Goal: Information Seeking & Learning: Learn about a topic

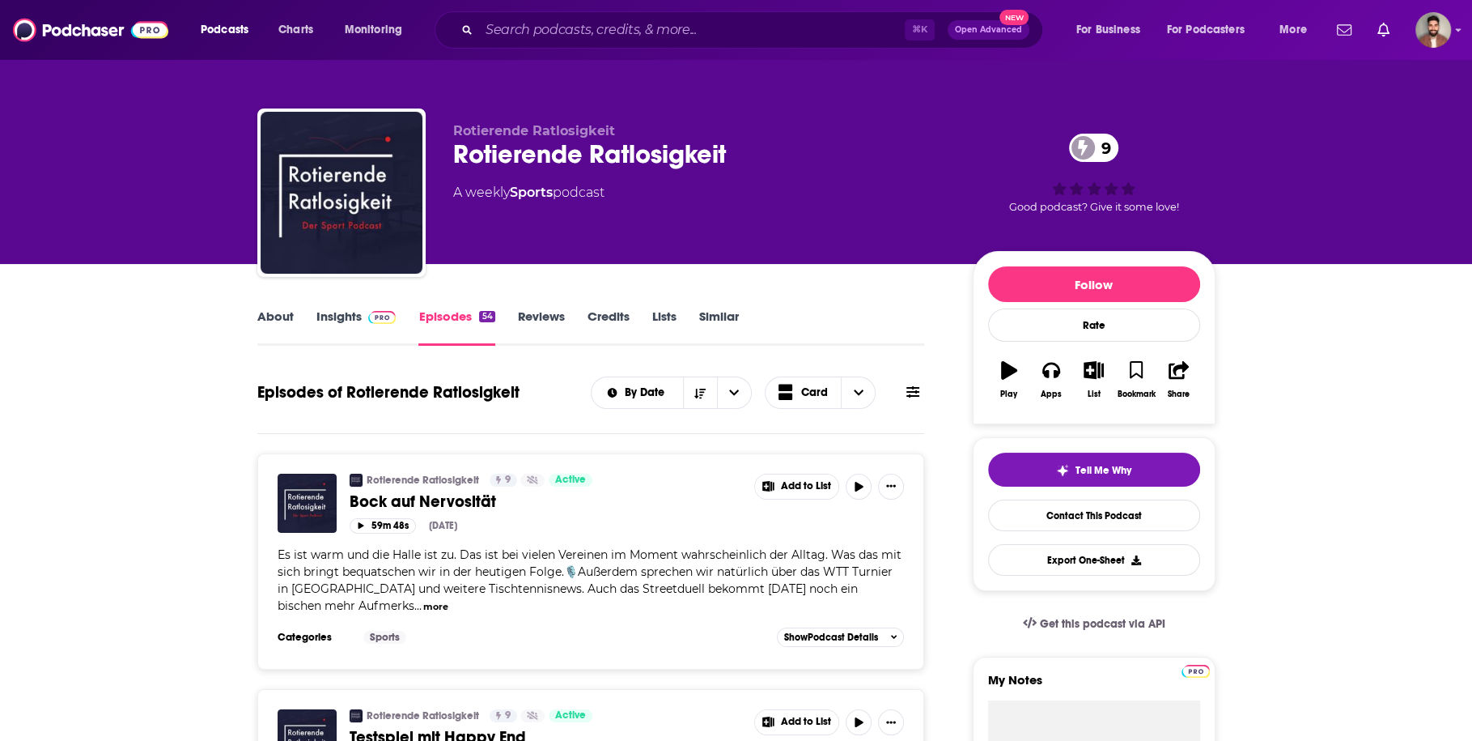
click at [286, 321] on link "About" at bounding box center [275, 326] width 36 height 37
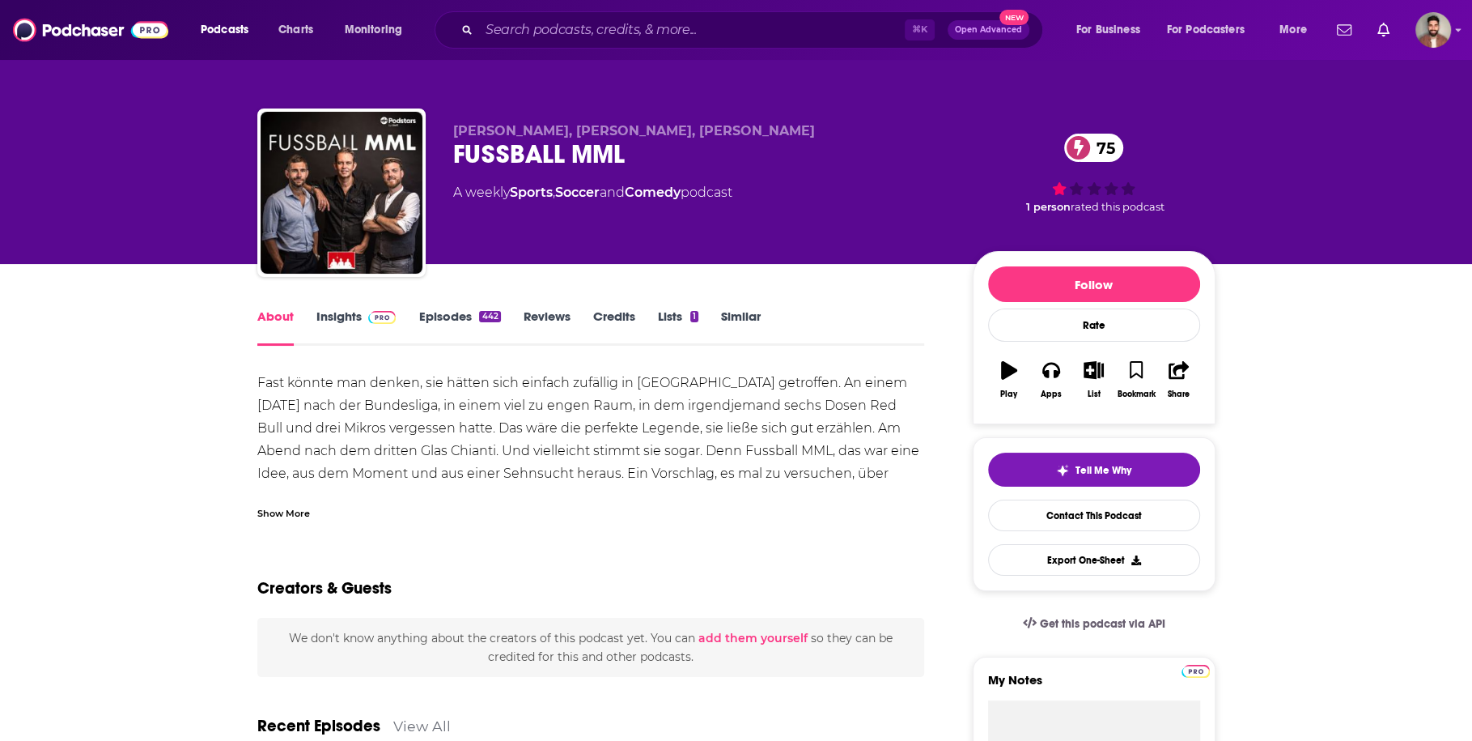
click at [342, 310] on link "Insights" at bounding box center [356, 326] width 80 height 37
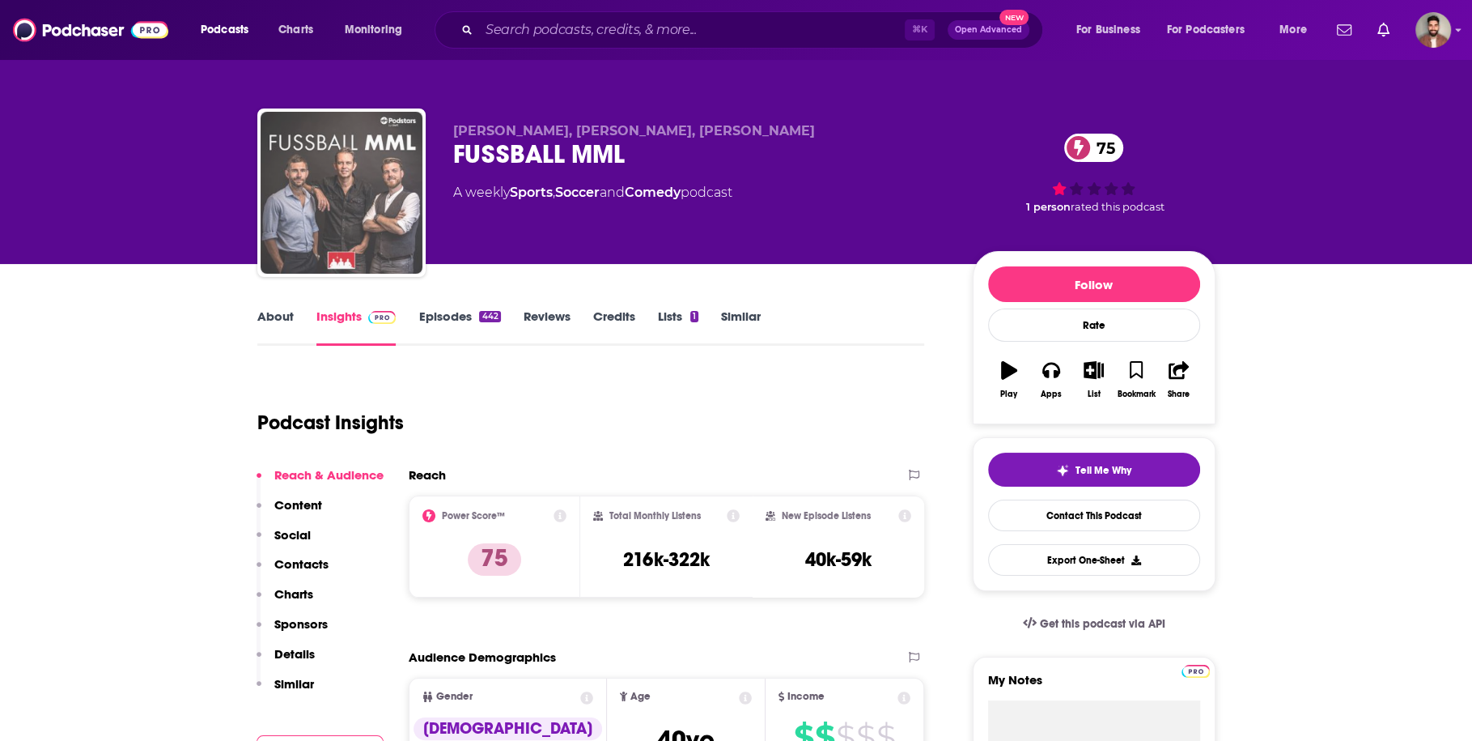
click at [361, 169] on img "FUSSBALL MML" at bounding box center [342, 193] width 162 height 162
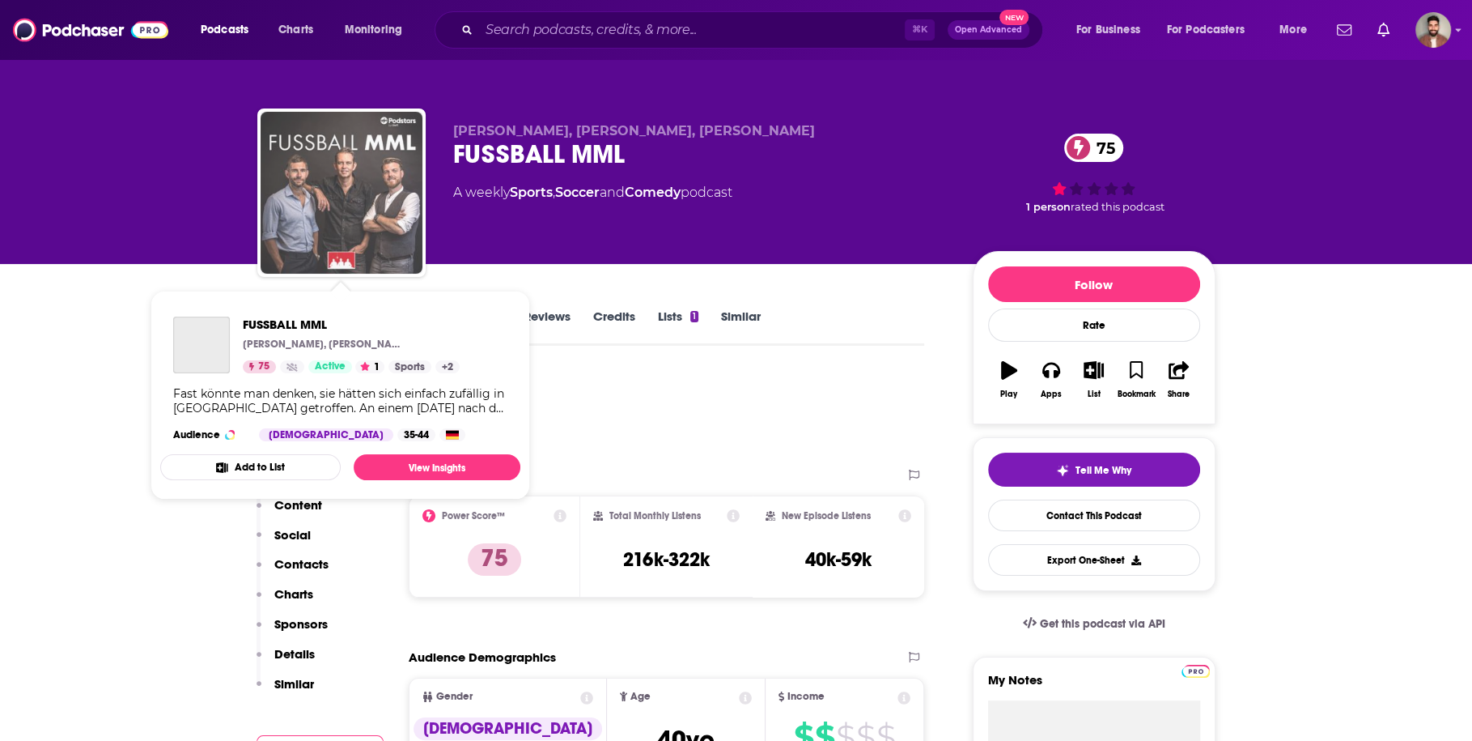
click at [337, 204] on img "FUSSBALL MML" at bounding box center [342, 193] width 162 height 162
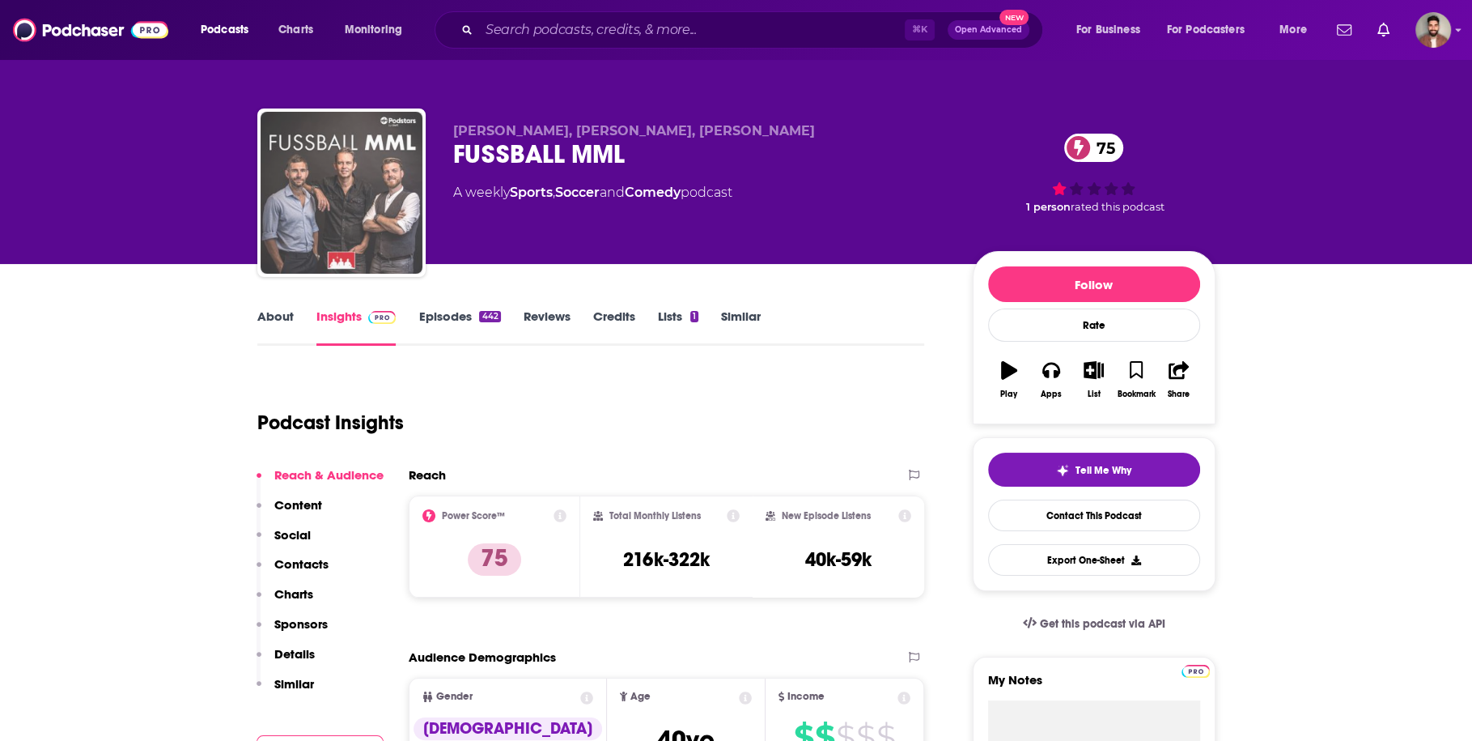
click at [345, 180] on img "FUSSBALL MML" at bounding box center [342, 193] width 162 height 162
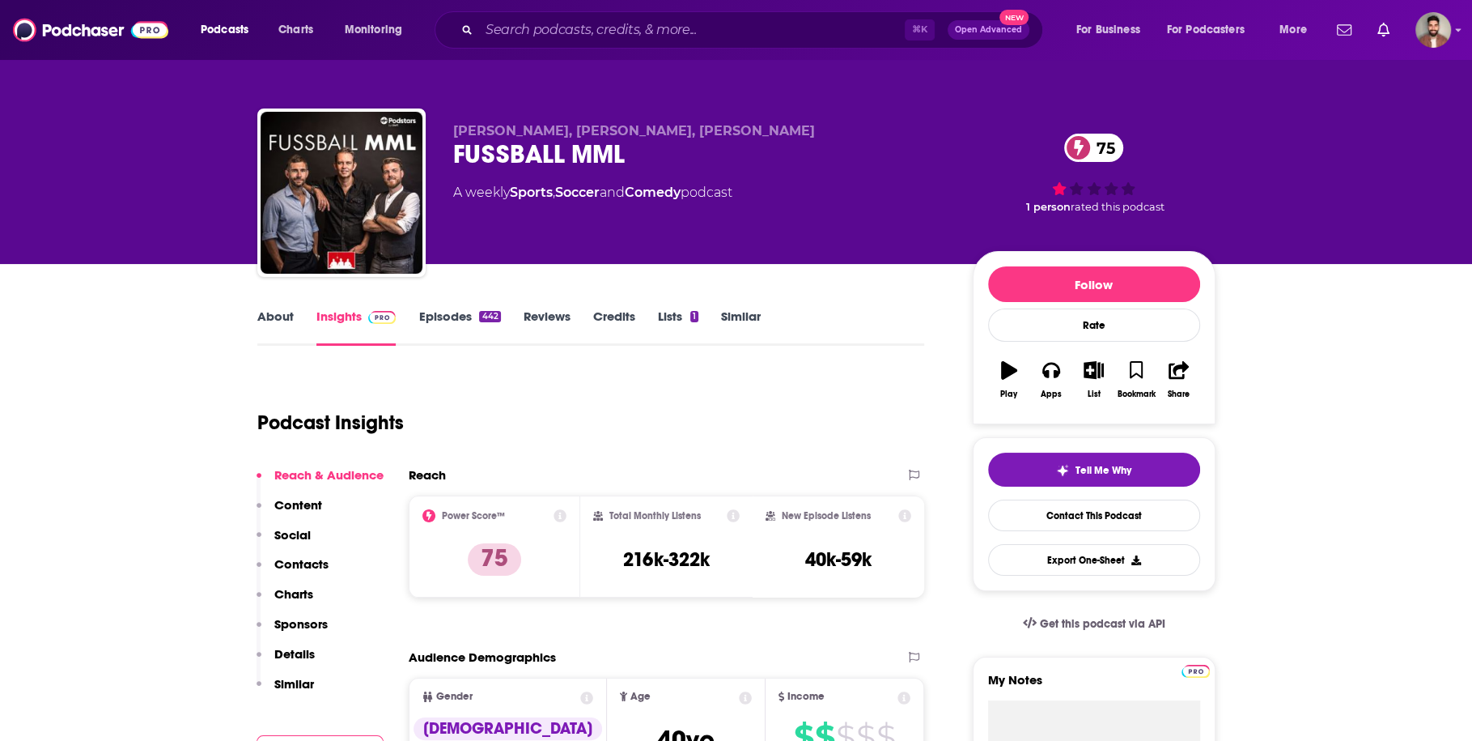
drag, startPoint x: 45, startPoint y: 432, endPoint x: 60, endPoint y: 427, distance: 16.4
click at [270, 316] on link "About" at bounding box center [275, 326] width 36 height 37
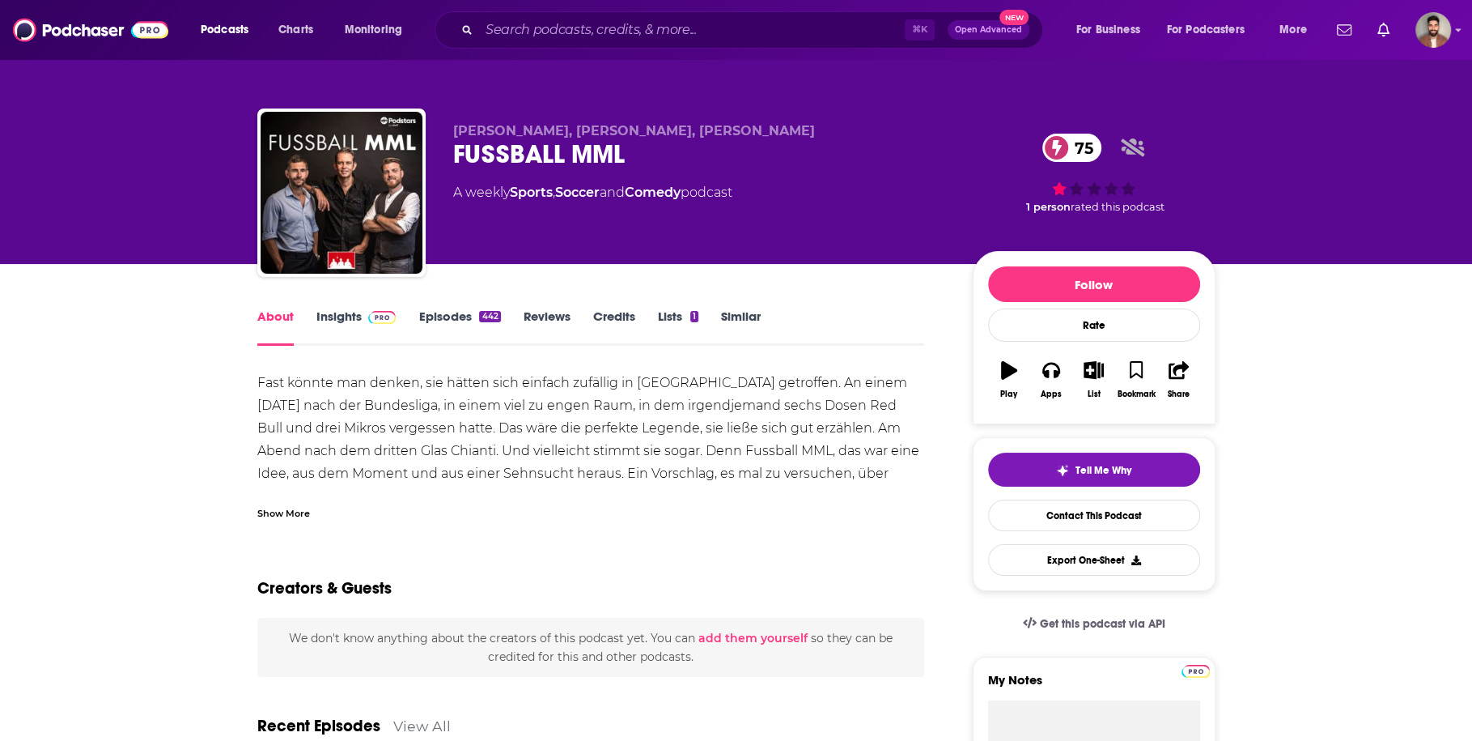
click at [307, 512] on div "Show More" at bounding box center [283, 511] width 53 height 15
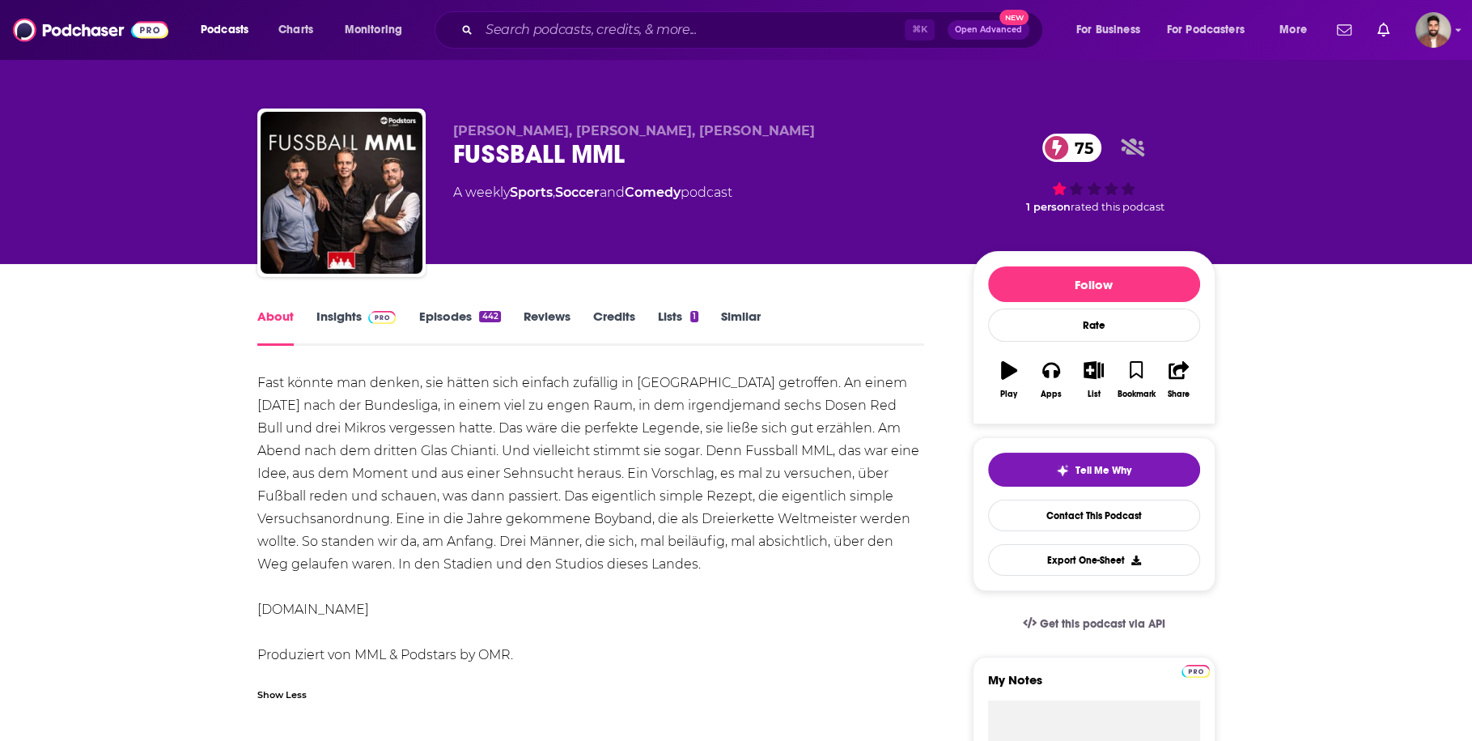
drag, startPoint x: 524, startPoint y: 652, endPoint x: 295, endPoint y: 394, distance: 345.1
copy div "Fast könnte man denken, sie hätten sich einfach zufällig in [GEOGRAPHIC_DATA] g…"
click at [329, 329] on link "Insights" at bounding box center [356, 326] width 80 height 37
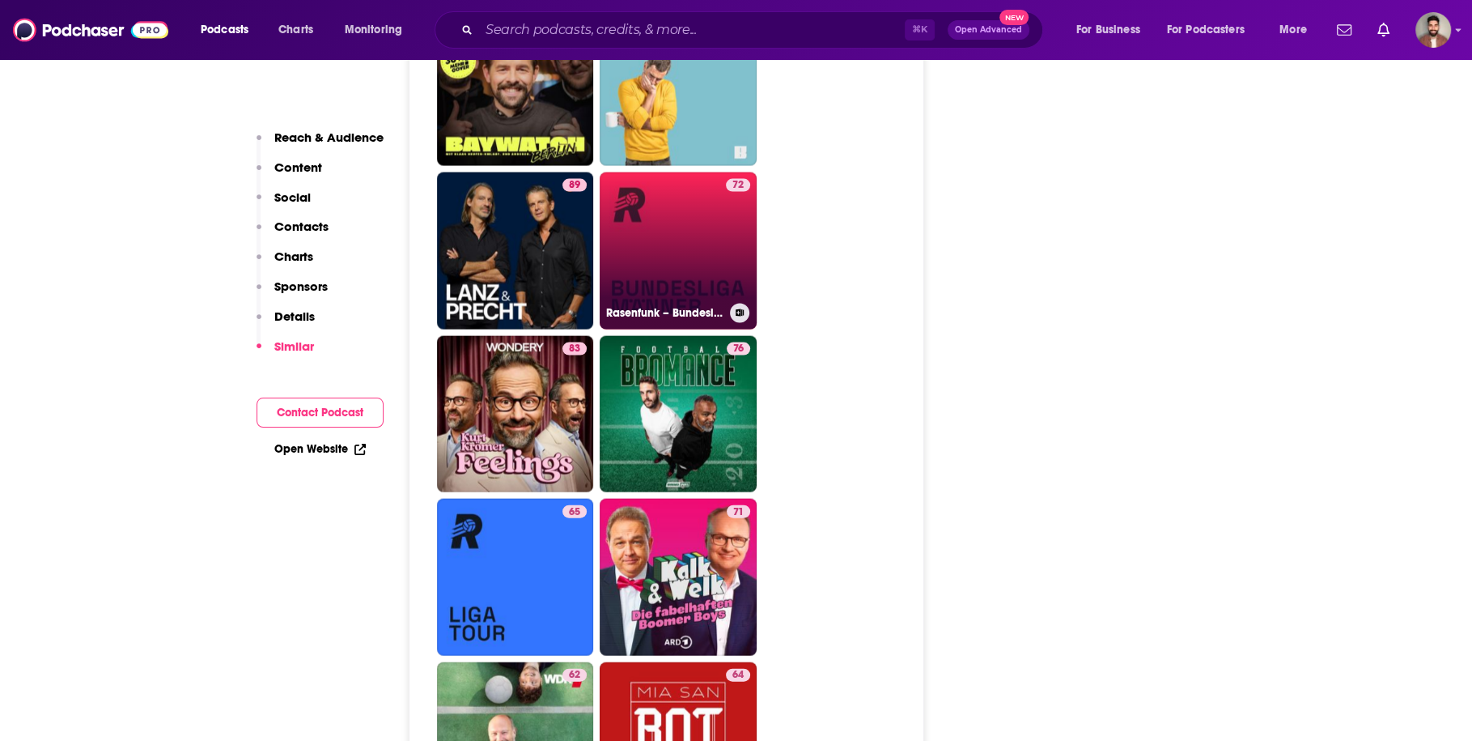
scroll to position [3202, 0]
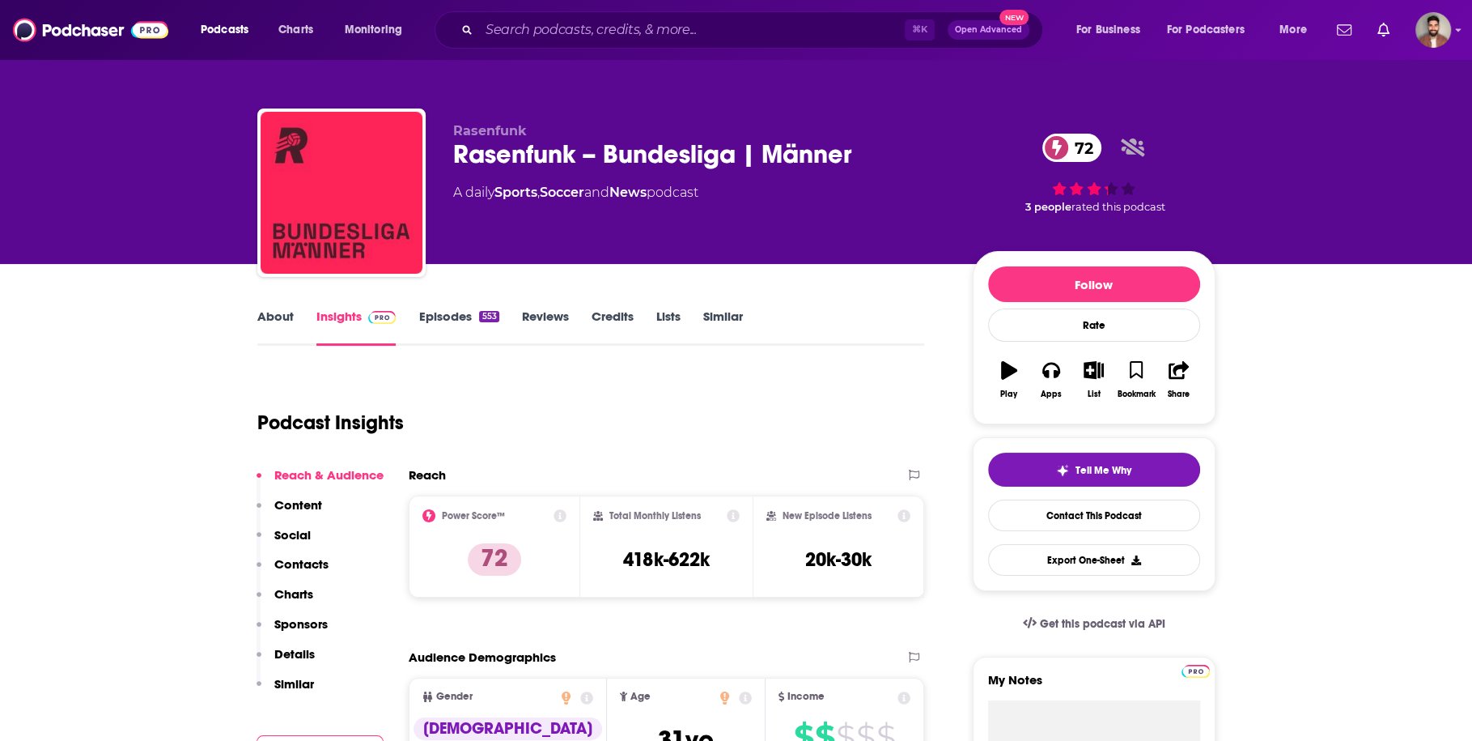
click at [282, 332] on link "About" at bounding box center [275, 326] width 36 height 37
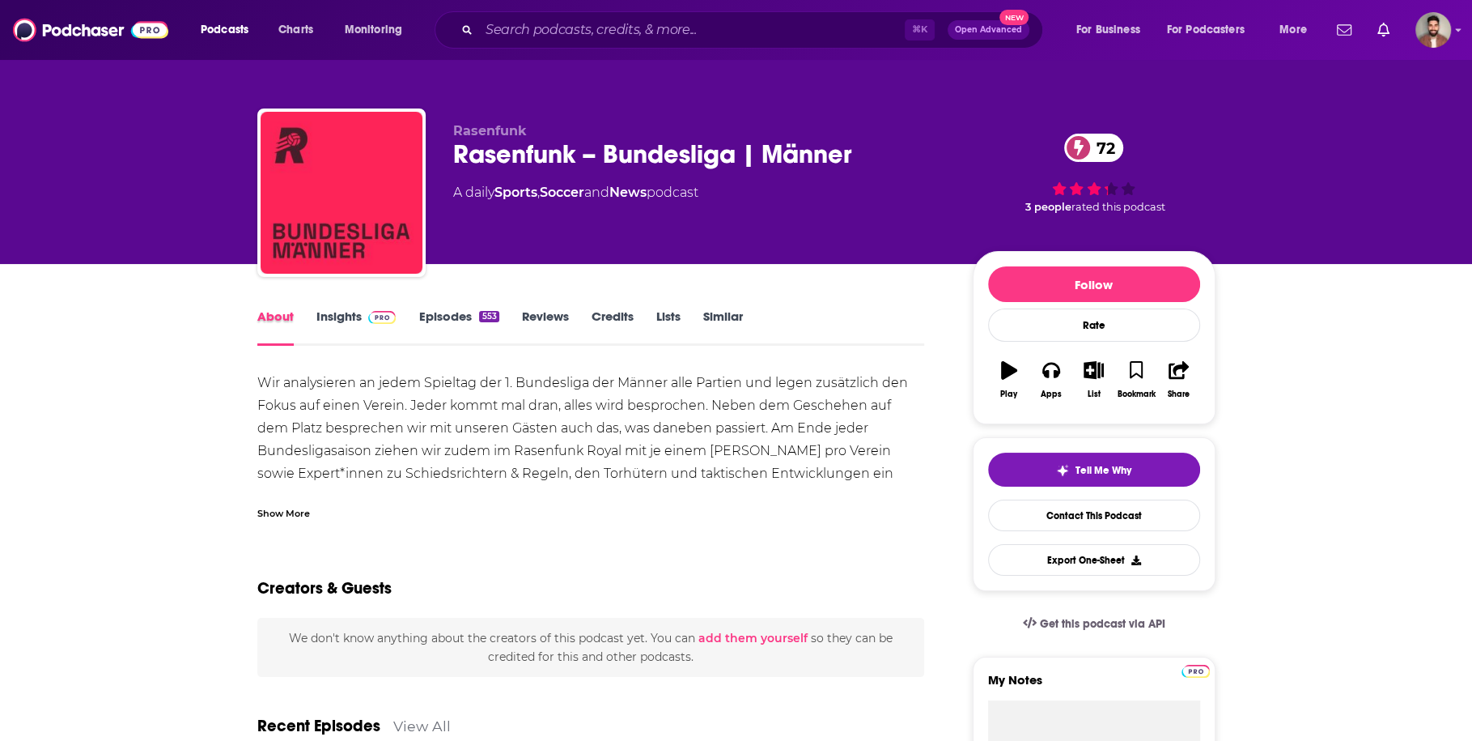
click at [304, 324] on div "About" at bounding box center [286, 326] width 59 height 37
click at [340, 308] on link "Insights" at bounding box center [356, 326] width 80 height 37
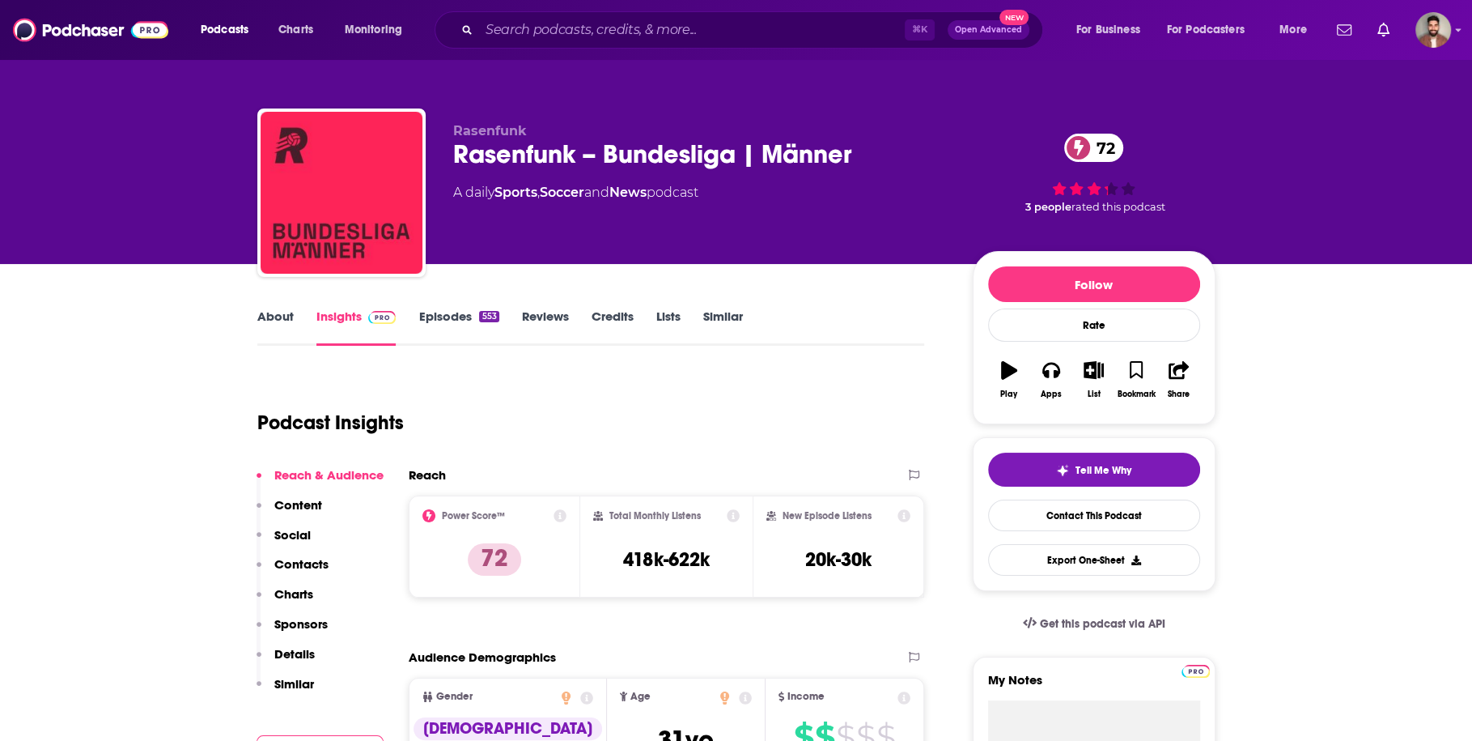
click at [257, 312] on link "About" at bounding box center [275, 326] width 36 height 37
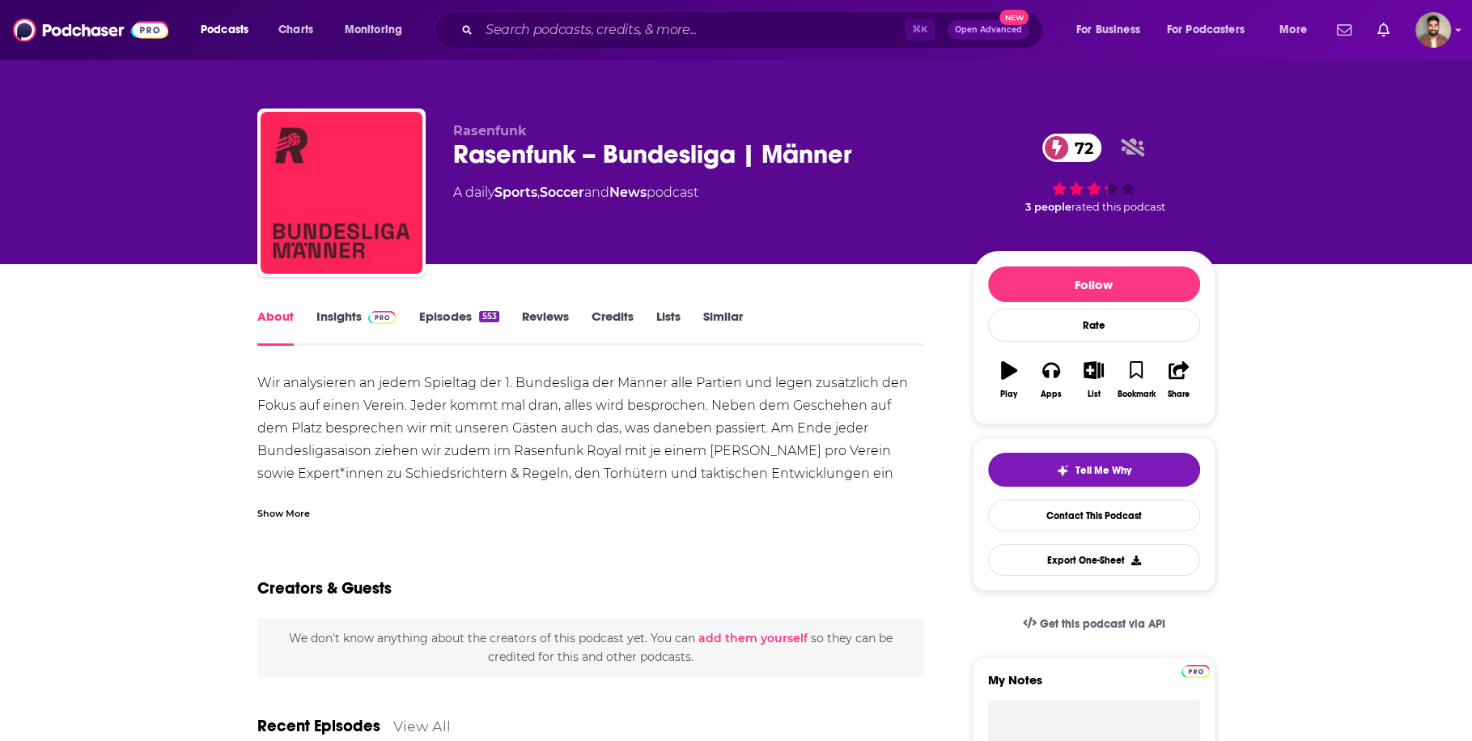
click at [277, 516] on div "Show More" at bounding box center [283, 511] width 53 height 15
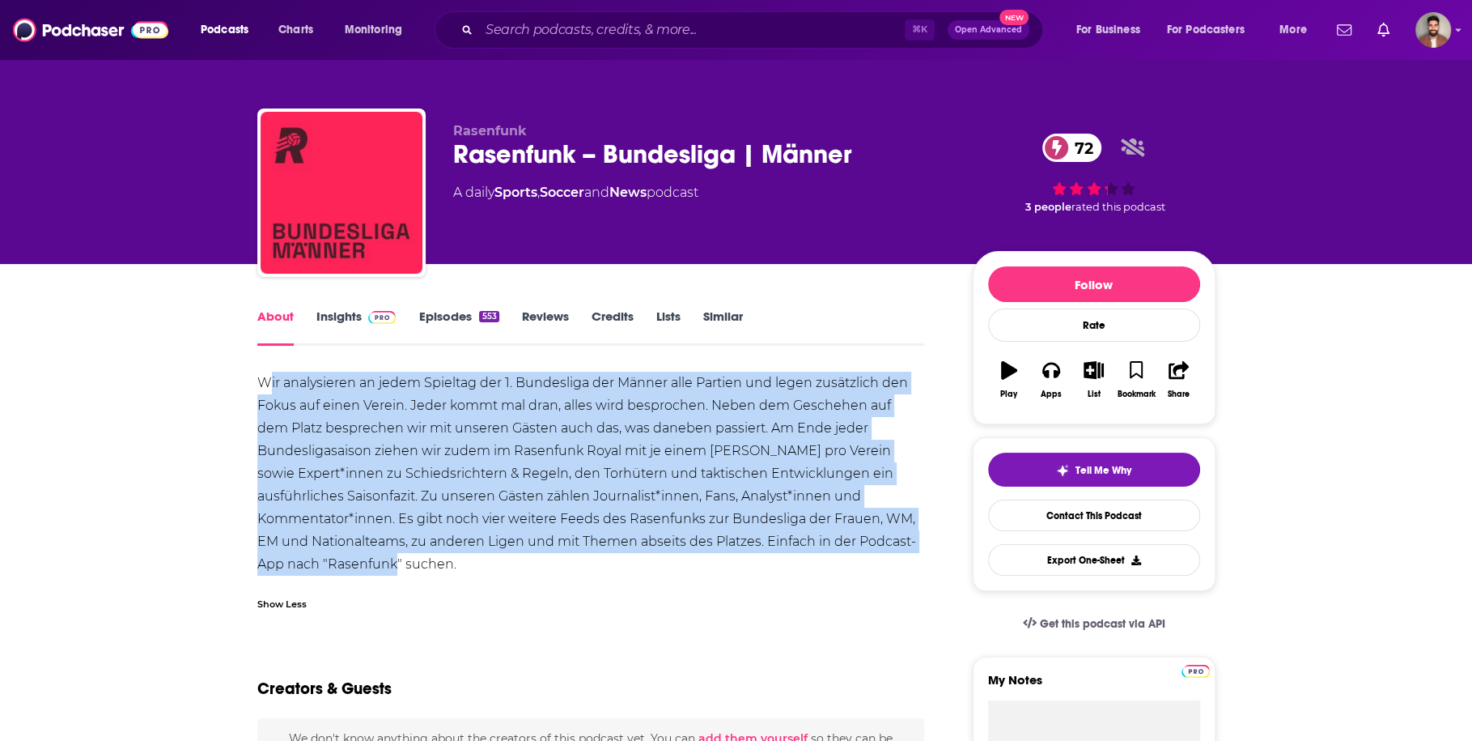
drag, startPoint x: 479, startPoint y: 571, endPoint x: 272, endPoint y: 371, distance: 287.9
click at [272, 371] on div "Wir analysieren an jedem Spieltag der 1. Bundesliga der Männer alle Partien und…" at bounding box center [591, 473] width 668 height 204
drag, startPoint x: 260, startPoint y: 378, endPoint x: 434, endPoint y: 530, distance: 231.2
click at [466, 566] on div "Wir analysieren an jedem Spieltag der 1. Bundesliga der Männer alle Partien und…" at bounding box center [591, 473] width 668 height 204
copy div "Wir analysieren an jedem Spieltag der 1. Bundesliga der Männer alle Partien und…"
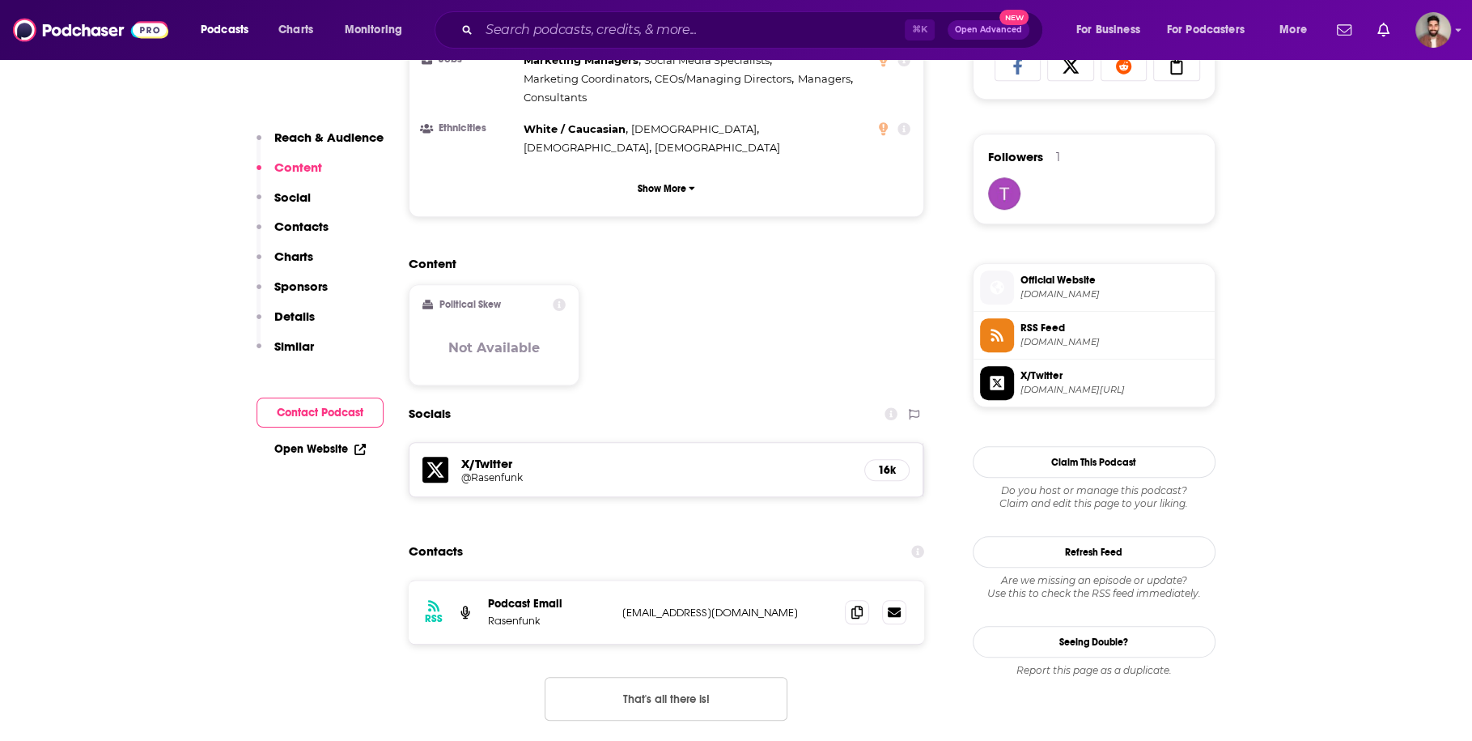
scroll to position [1113, 0]
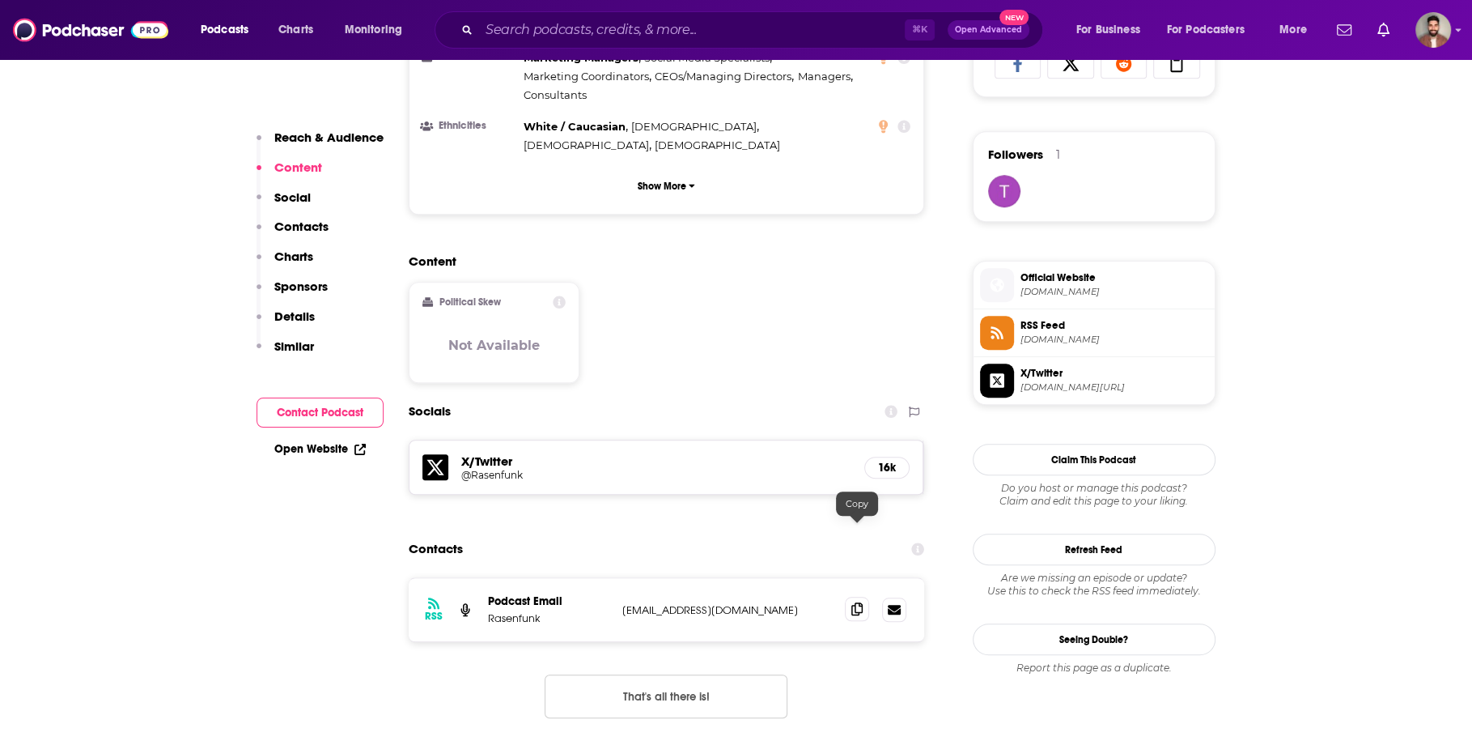
click at [855, 602] on icon at bounding box center [856, 608] width 11 height 13
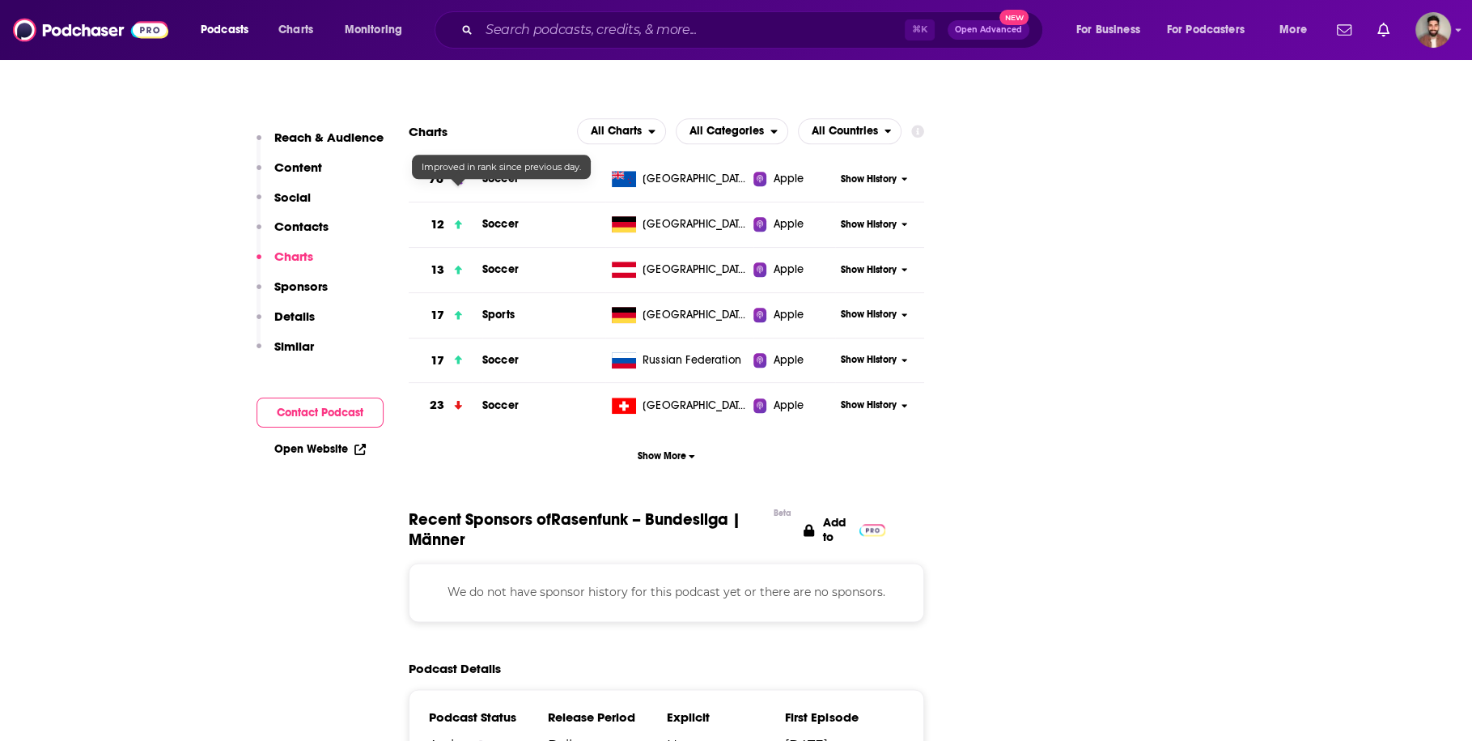
scroll to position [1779, 0]
click at [874, 216] on span "Show History" at bounding box center [869, 223] width 56 height 14
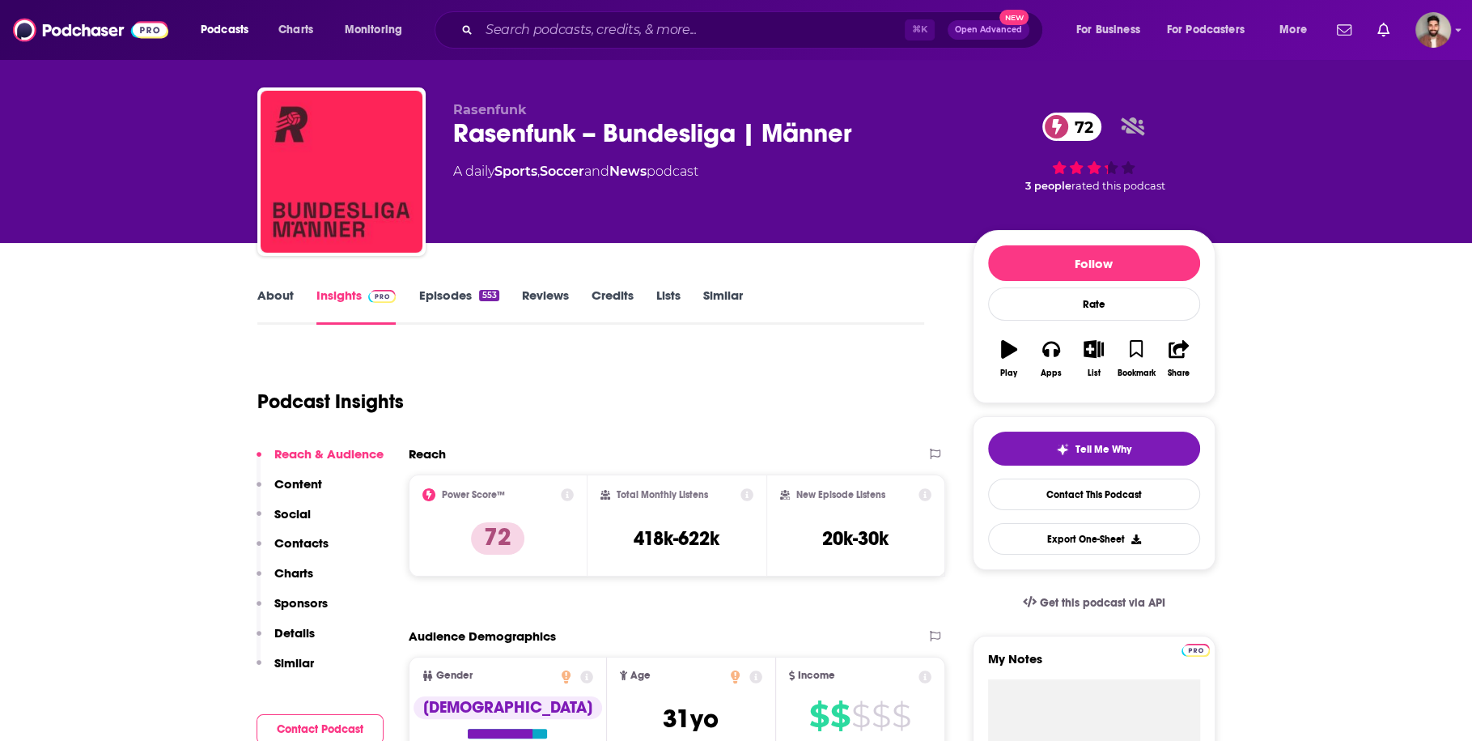
scroll to position [0, 0]
